Goal: Information Seeking & Learning: Learn about a topic

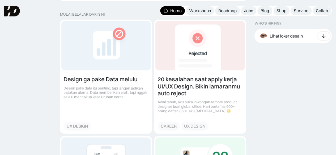
scroll to position [558, 0]
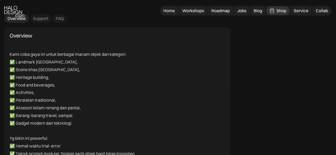
scroll to position [1435, 0]
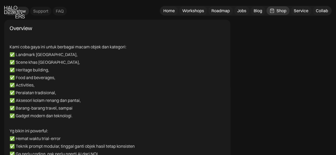
click at [29, 54] on p "✅ Landmark Indonesia, ✅ Scene khas Nusantara, ✅ Heritage building, ✅ Food and b…" at bounding box center [86, 85] width 153 height 69
click at [110, 84] on p "✅ Landmark Indonesia, ✅ Scene khas Nusantara, ✅ Heritage building, ✅ Food and b…" at bounding box center [86, 85] width 153 height 69
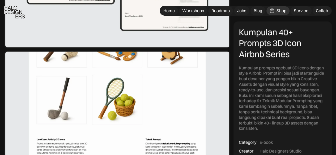
scroll to position [692, 0]
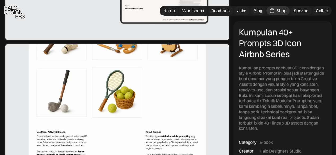
click at [175, 98] on img at bounding box center [117, 128] width 226 height 171
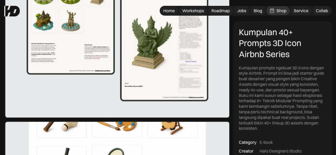
scroll to position [559, 0]
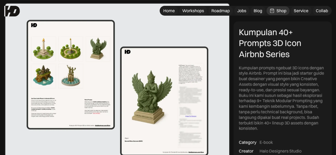
click at [192, 116] on img at bounding box center [117, 88] width 226 height 171
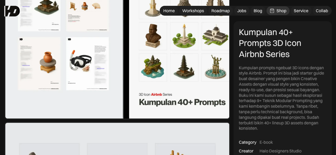
scroll to position [372, 0]
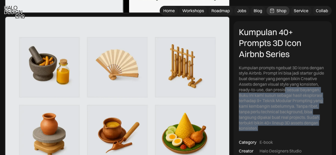
drag, startPoint x: 291, startPoint y: 128, endPoint x: 285, endPoint y: 92, distance: 36.0
click at [285, 92] on div "Kumpulan prompts ngebuat 3D icons dengan style Airbnb. Prompt ini bisa jadi sta…" at bounding box center [283, 98] width 88 height 66
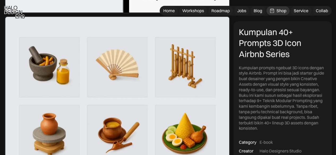
click at [300, 81] on div "Kumpulan prompts ngebuat 3D icons dengan style Airbnb. Prompt ini bisa jadi sta…" at bounding box center [283, 98] width 88 height 66
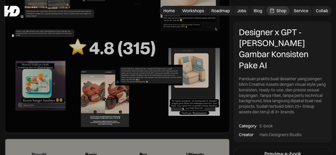
scroll to position [1515, 0]
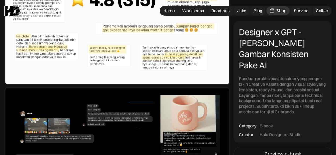
drag, startPoint x: 308, startPoint y: 130, endPoint x: 310, endPoint y: 112, distance: 18.2
click at [310, 112] on div "Designer x GPT - Cara Bikin Gambar Konsisten Pake AI Panduan praktis buat desai…" at bounding box center [283, 82] width 98 height 122
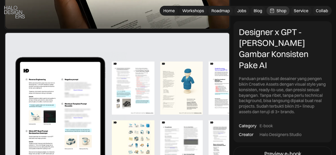
scroll to position [186, 0]
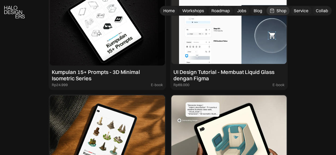
scroll to position [638, 0]
